Goal: Information Seeking & Learning: Check status

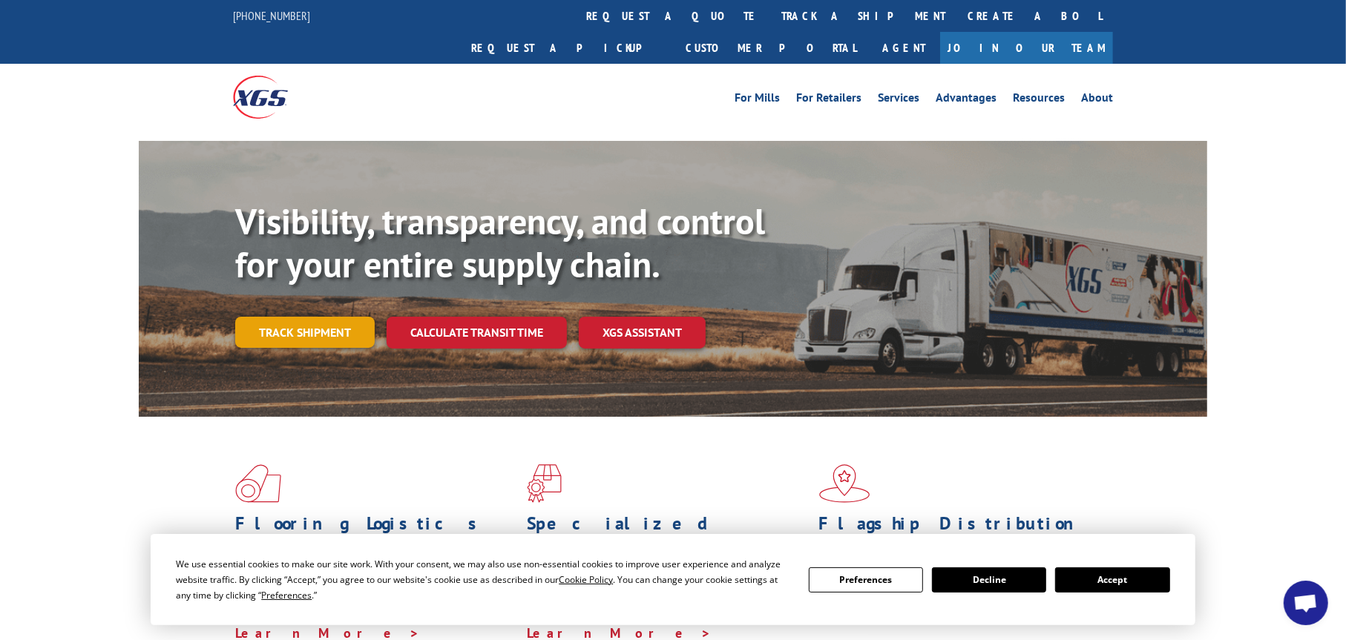
click at [275, 317] on link "Track shipment" at bounding box center [305, 332] width 140 height 31
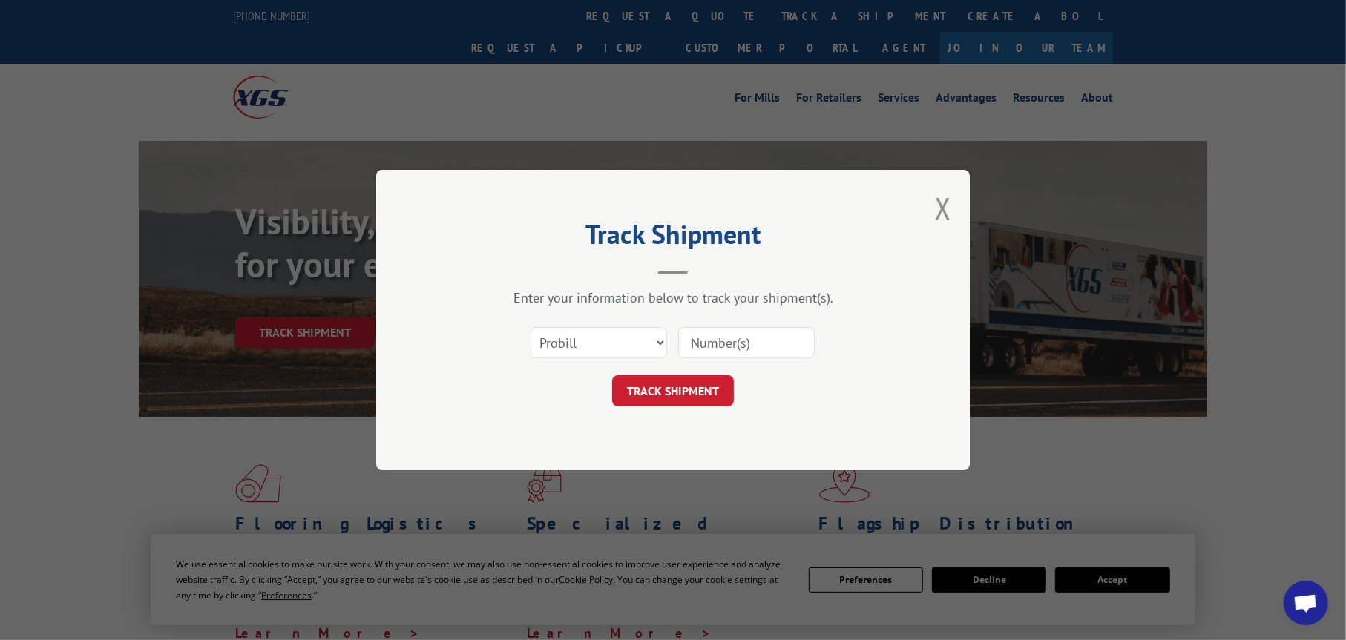
click at [735, 340] on input at bounding box center [746, 342] width 137 height 31
paste input "17402882"
type input "17402882"
click at [682, 389] on button "TRACK SHIPMENT" at bounding box center [673, 390] width 122 height 31
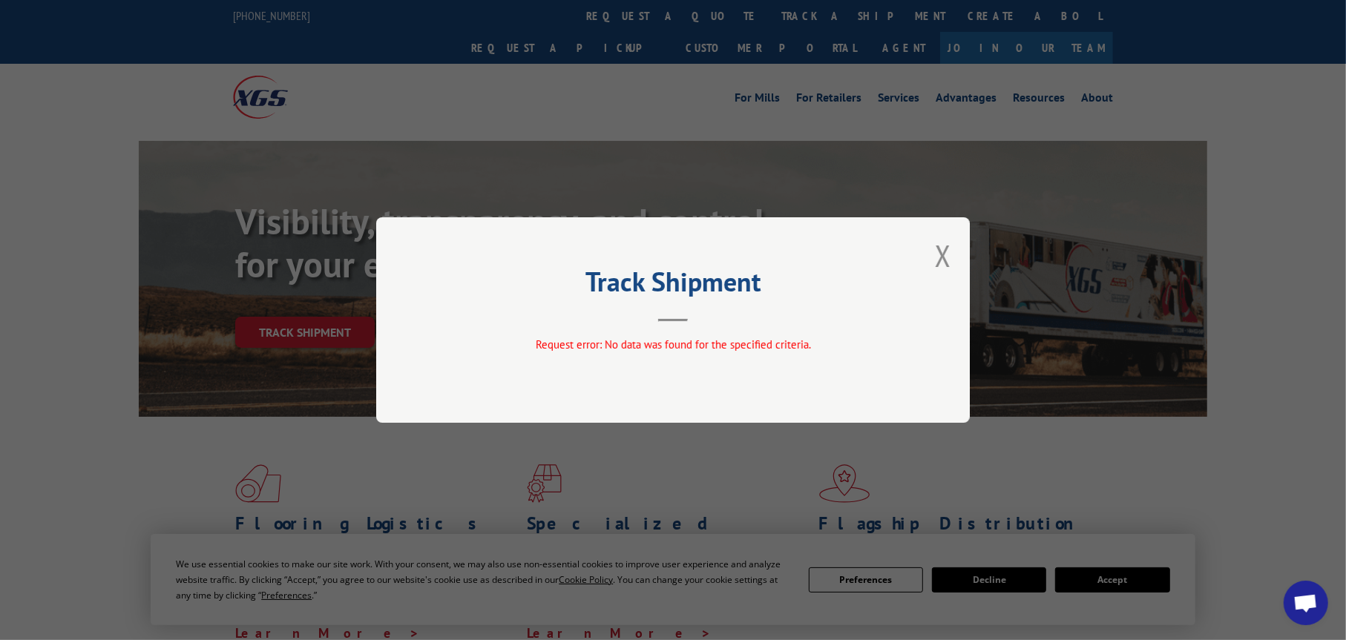
drag, startPoint x: 950, startPoint y: 266, endPoint x: 925, endPoint y: 266, distance: 24.5
click at [950, 266] on button "Close modal" at bounding box center [943, 255] width 16 height 39
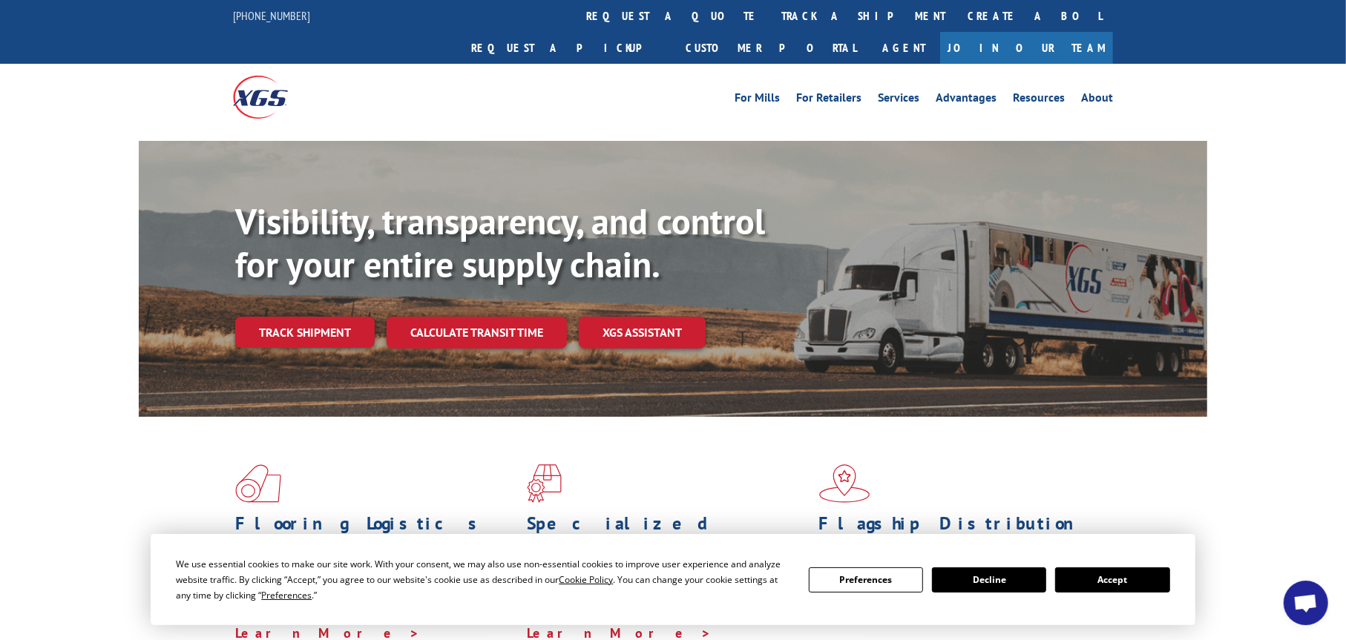
drag, startPoint x: 301, startPoint y: 280, endPoint x: 486, endPoint y: 339, distance: 193.9
click at [301, 281] on div "Visibility, transparency, and control for your entire supply chain. Track shipm…" at bounding box center [721, 303] width 972 height 207
click at [332, 317] on link "Track shipment" at bounding box center [305, 332] width 140 height 31
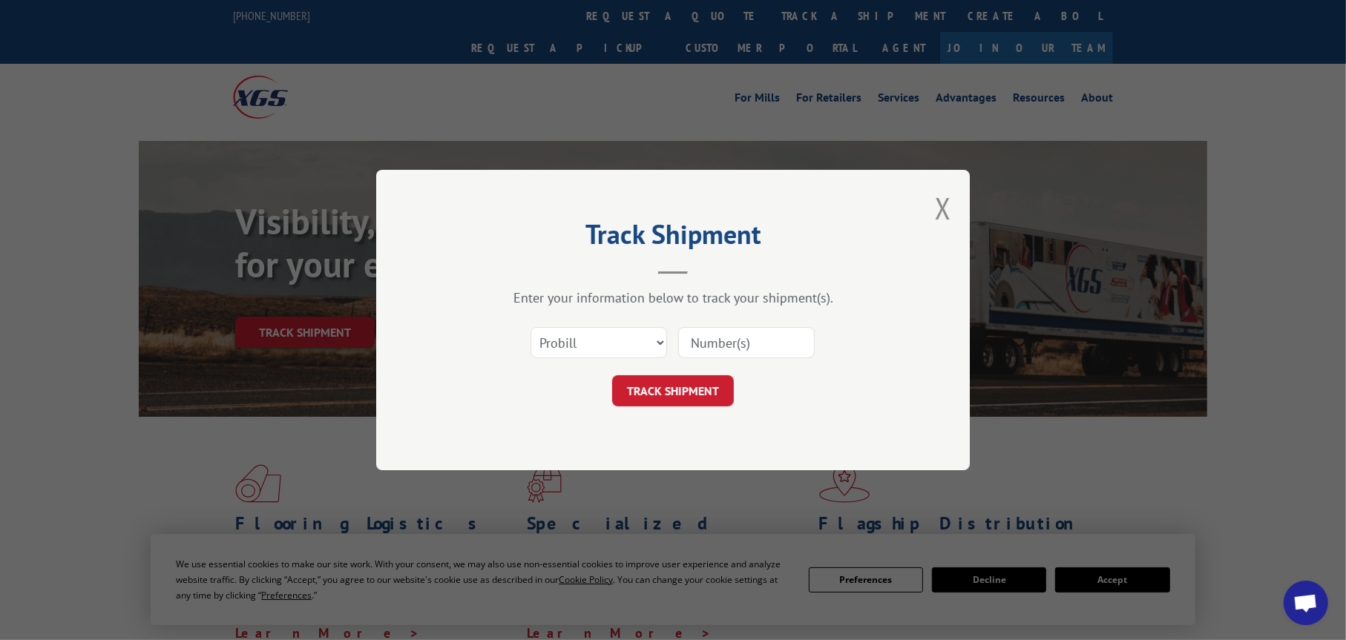
click at [747, 340] on input at bounding box center [746, 342] width 137 height 31
paste input "17402882"
type input "17402882"
click at [654, 345] on select "Select category... Probill BOL PO" at bounding box center [599, 342] width 137 height 31
click at [905, 459] on div "Track Shipment Enter your information below to track your shipment(s). Select c…" at bounding box center [673, 320] width 594 height 301
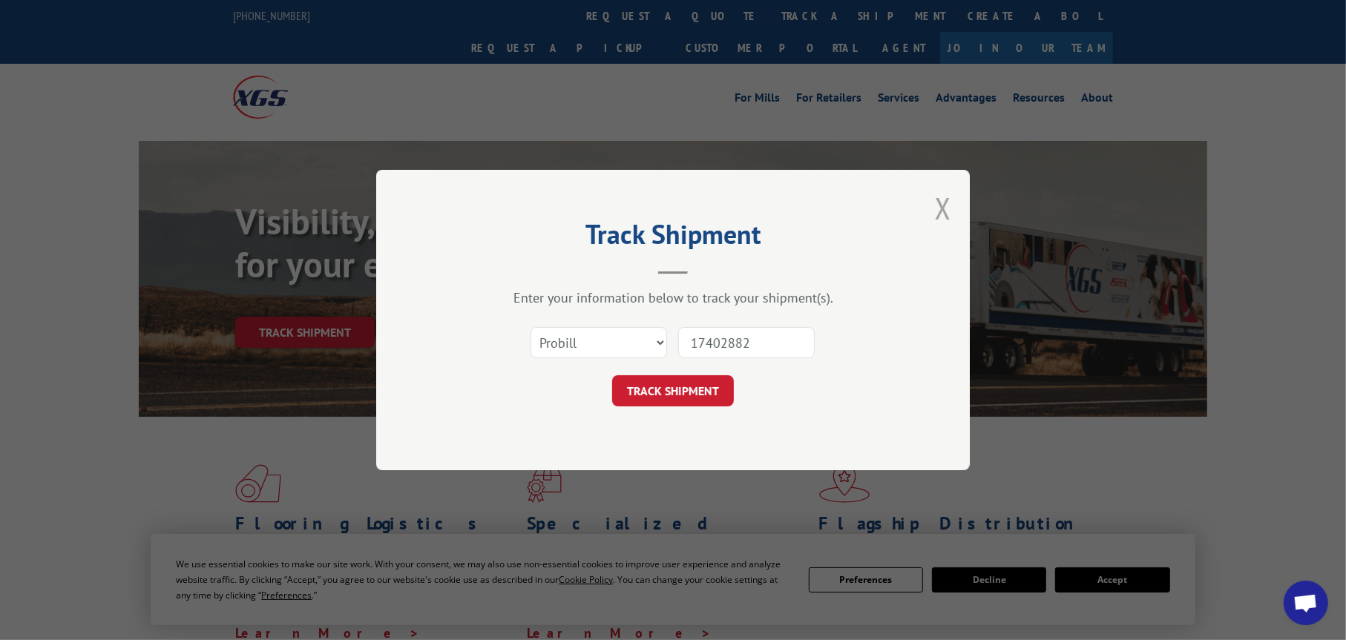
click at [950, 211] on button "Close modal" at bounding box center [943, 207] width 16 height 39
